Goal: Transaction & Acquisition: Download file/media

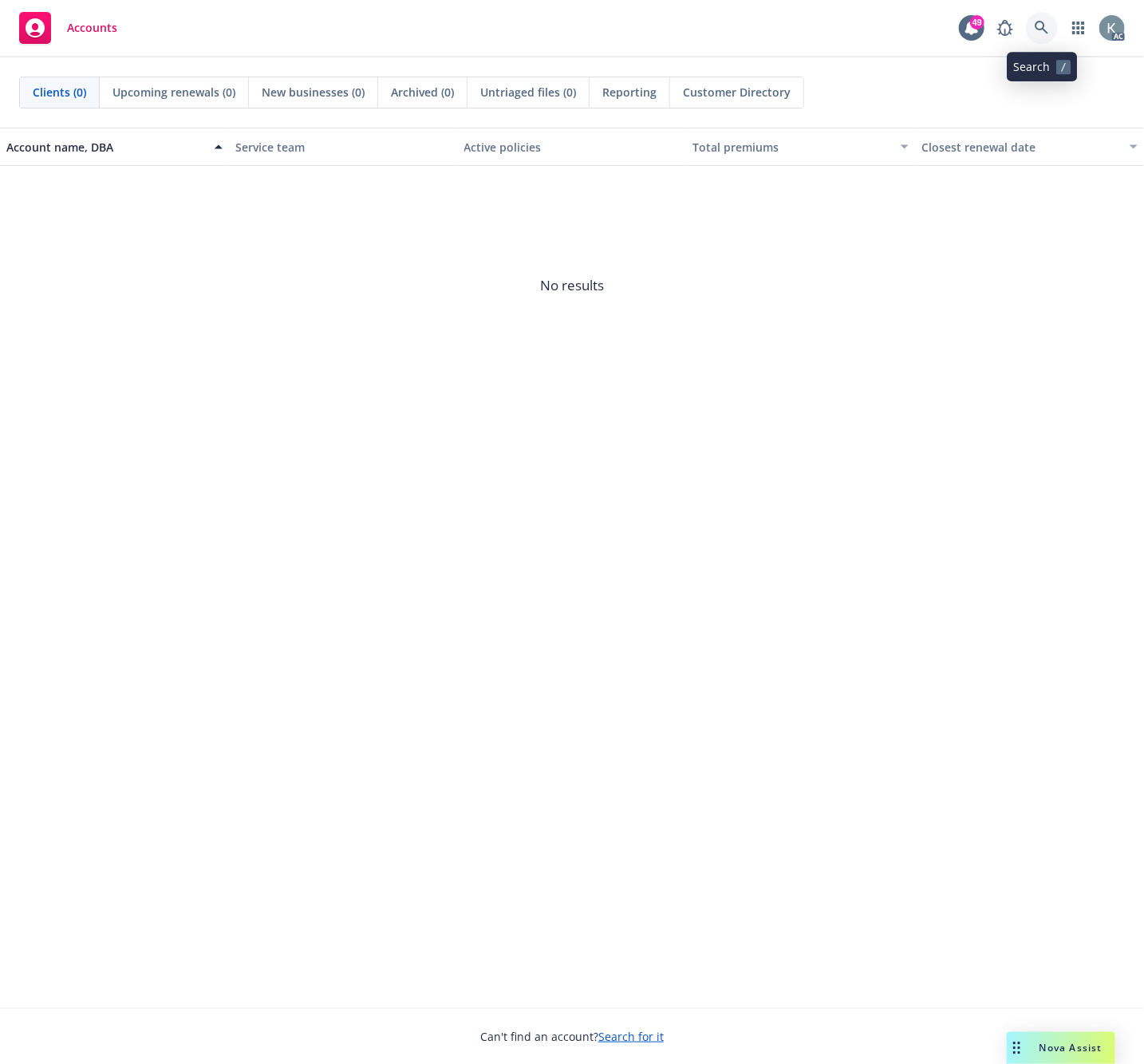
click at [1039, 25] on icon at bounding box center [1041, 28] width 14 height 14
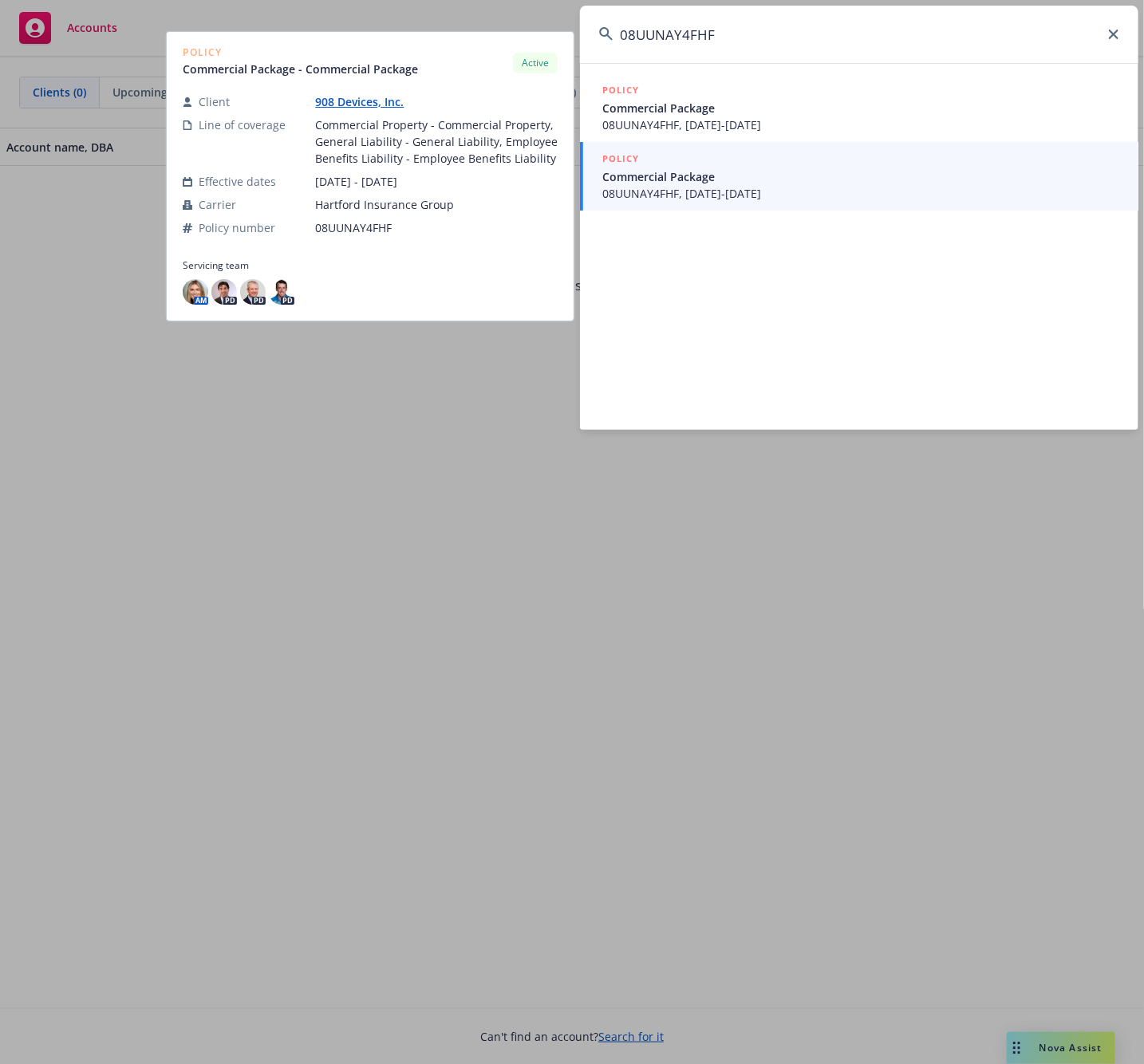
type input "08UUNAY4FHF"
click at [630, 192] on span "08UUNAY4FHF, [DATE]-[DATE]" at bounding box center [860, 194] width 517 height 17
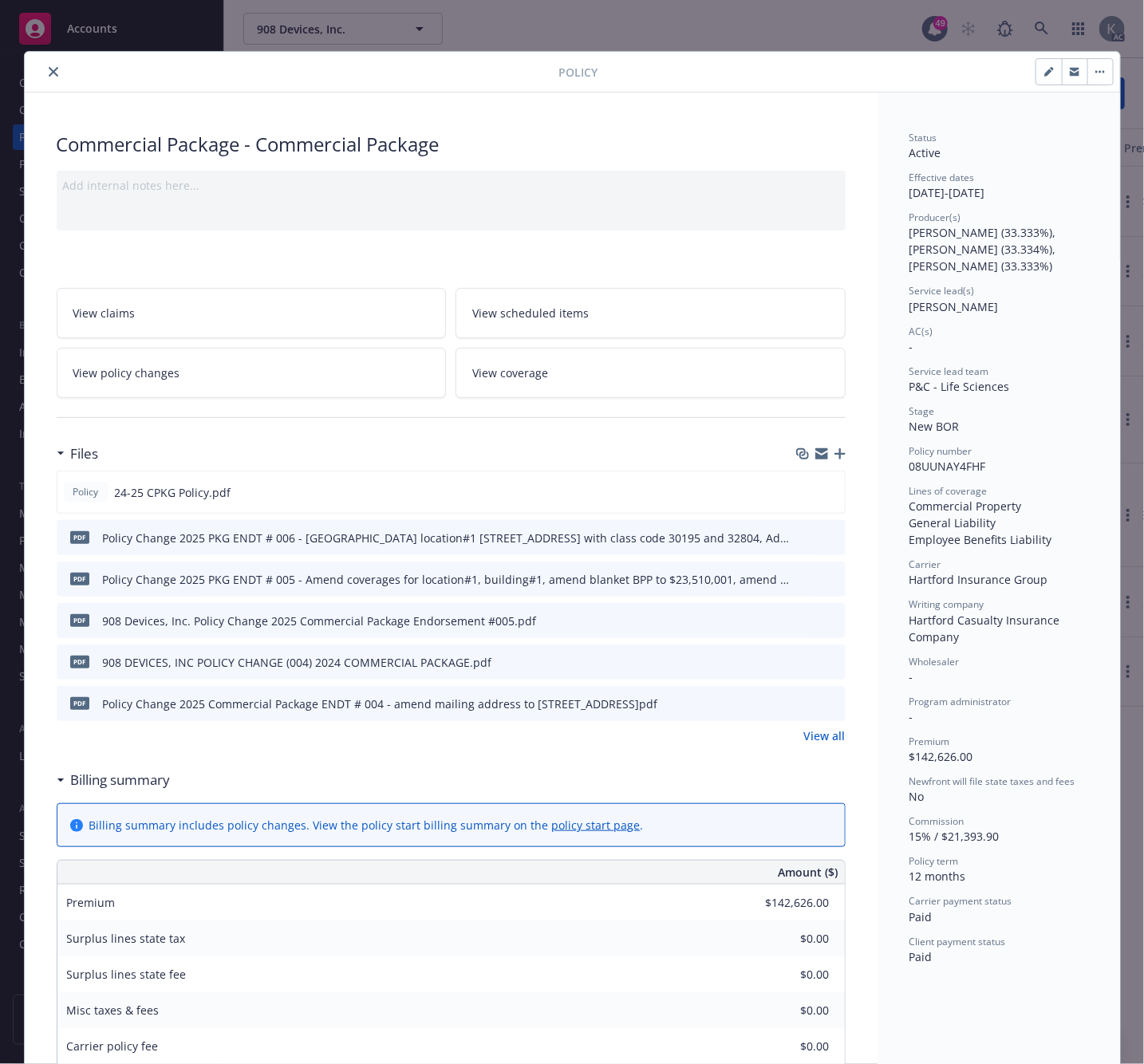
click at [798, 532] on icon "download file" at bounding box center [804, 535] width 11 height 10
click at [797, 577] on icon "download file" at bounding box center [804, 578] width 13 height 13
click at [49, 70] on icon "close" at bounding box center [53, 71] width 10 height 10
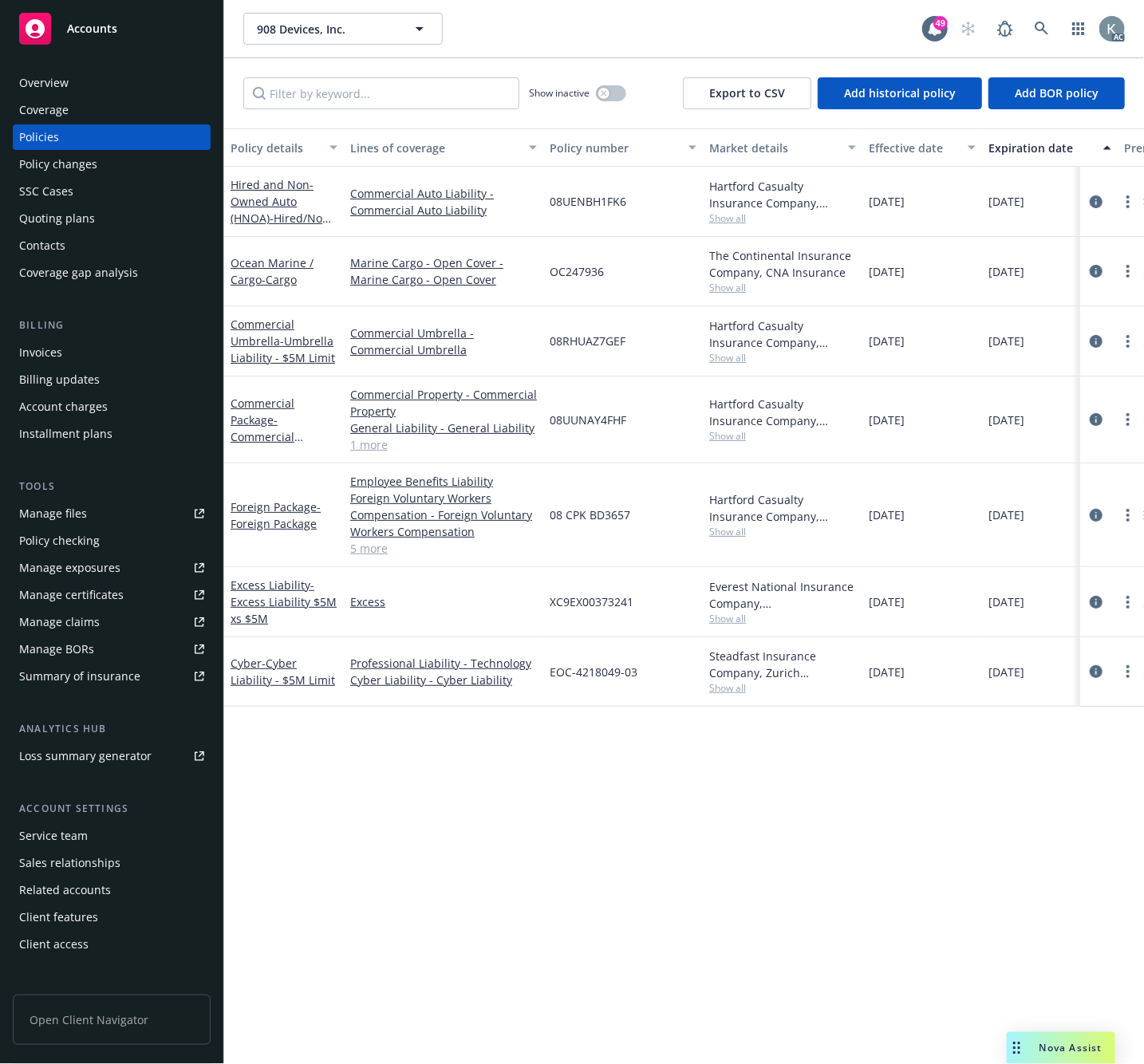
click at [39, 354] on div "Invoices" at bounding box center [41, 352] width 43 height 25
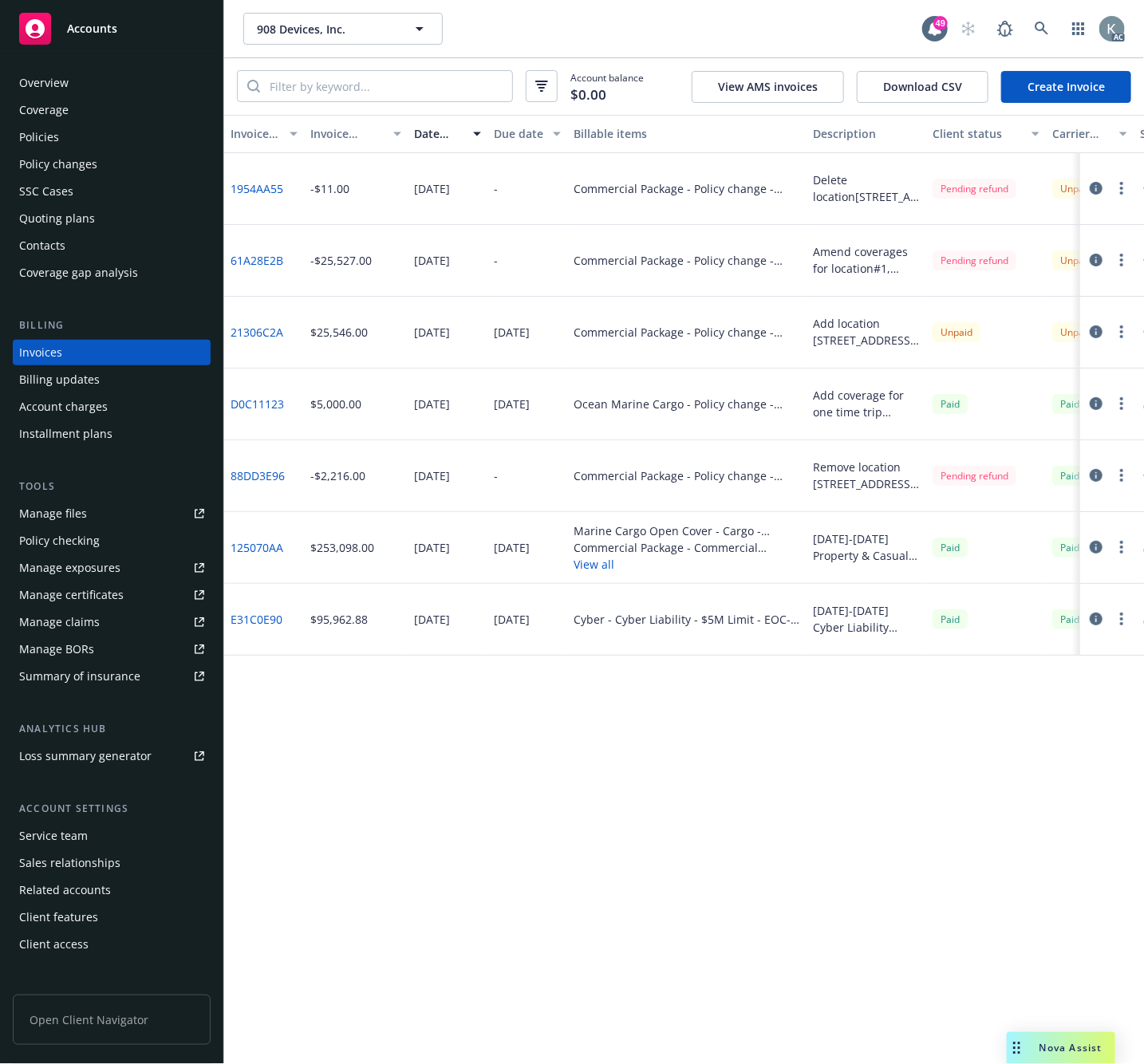
click at [246, 329] on link "21306C2A" at bounding box center [257, 332] width 52 height 17
click at [254, 332] on link "21306C2A" at bounding box center [257, 332] width 52 height 17
click at [248, 257] on link "61A28E2B" at bounding box center [257, 260] width 52 height 17
click at [274, 477] on link "88DD3E96" at bounding box center [257, 475] width 54 height 17
